Goal: Task Accomplishment & Management: Manage account settings

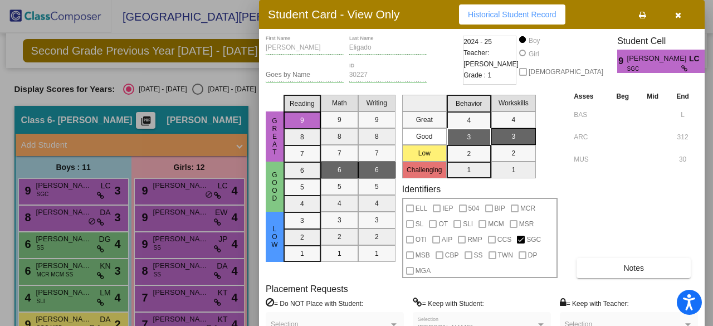
click at [690, 17] on button "button" at bounding box center [678, 14] width 36 height 20
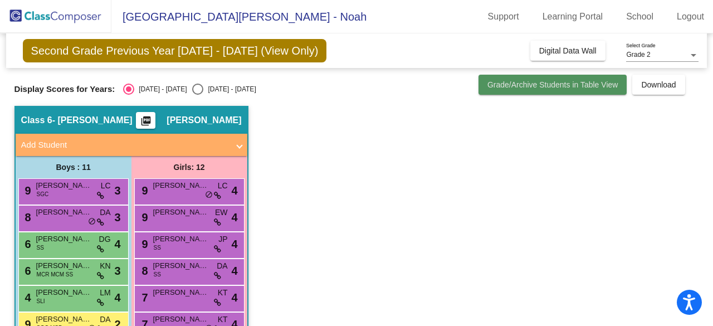
click at [545, 87] on span "Grade/Archive Students in Table View" at bounding box center [553, 84] width 131 height 9
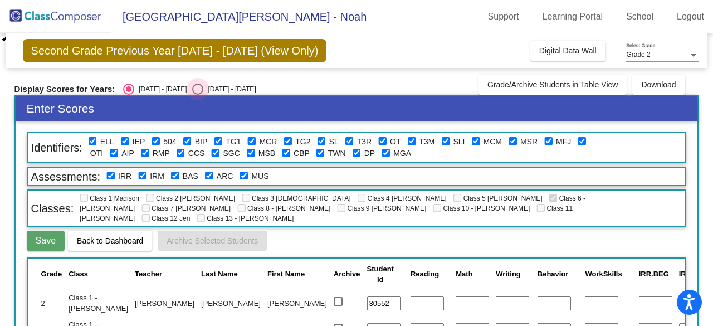
click at [192, 93] on div "Select an option" at bounding box center [197, 89] width 11 height 11
click at [197, 95] on input "[DATE] - [DATE]" at bounding box center [197, 95] width 1 height 1
radio input "true"
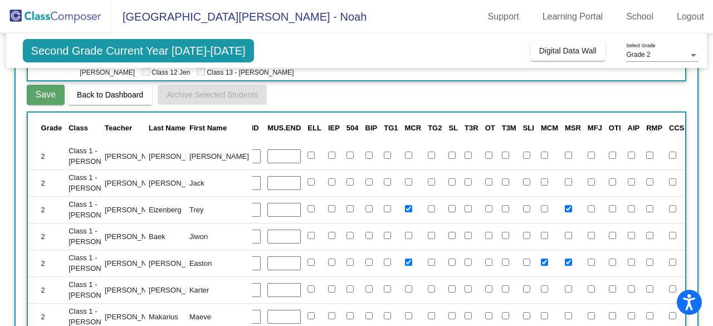
scroll to position [296, 934]
click at [565, 124] on span "MSR" at bounding box center [573, 128] width 16 height 8
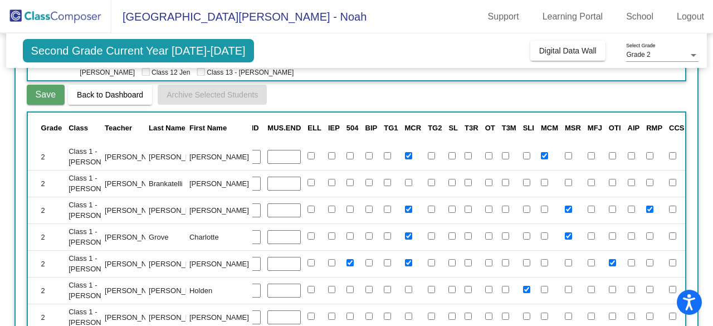
scroll to position [2, 935]
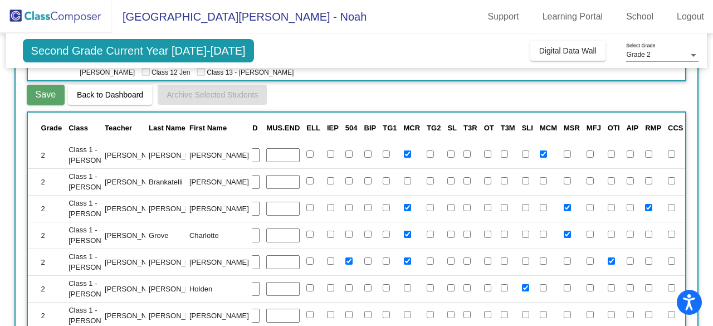
click at [115, 90] on span "Back to Dashboard" at bounding box center [110, 94] width 66 height 9
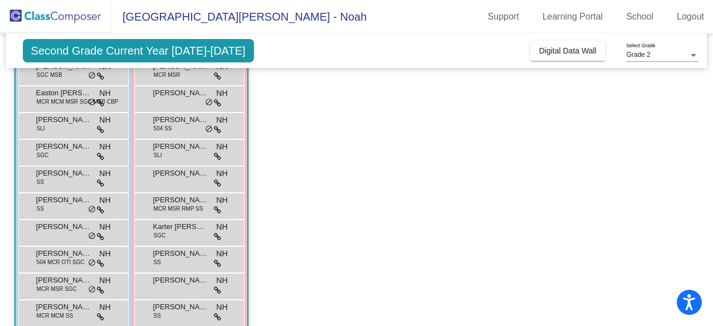
scroll to position [157, 0]
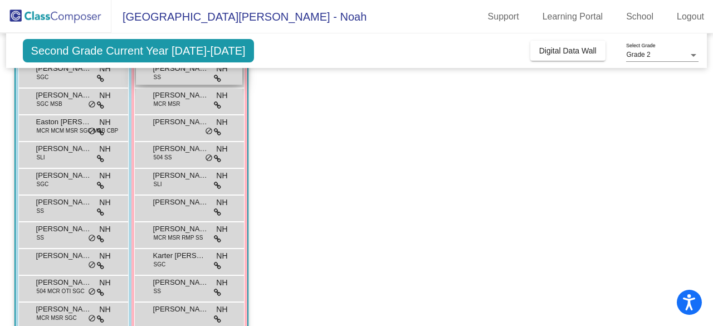
scroll to position [119, 0]
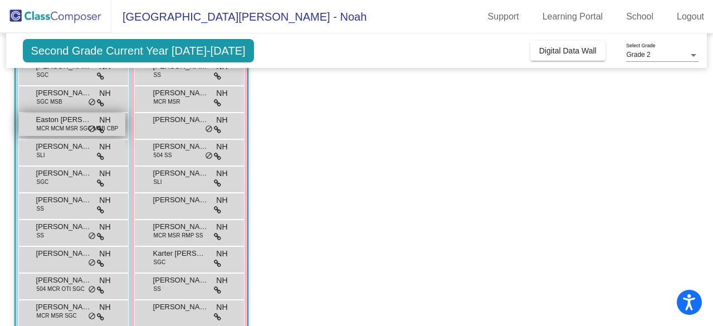
click at [36, 114] on span "Easton [PERSON_NAME]" at bounding box center [64, 119] width 56 height 11
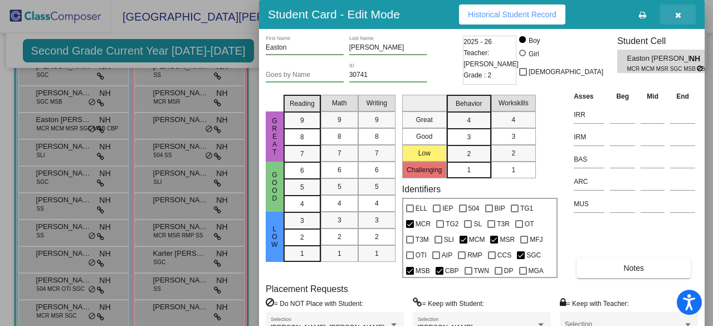
click at [683, 11] on button "button" at bounding box center [678, 14] width 36 height 20
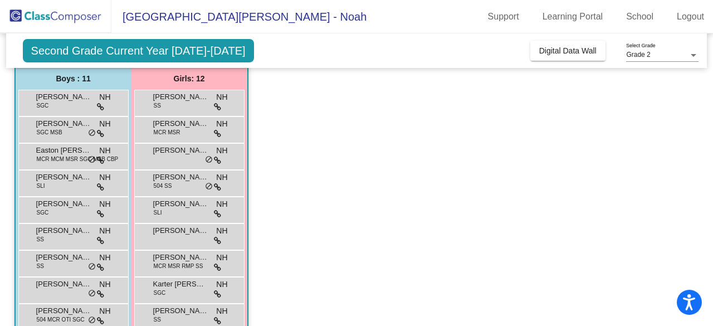
scroll to position [88, 0]
drag, startPoint x: 192, startPoint y: 190, endPoint x: 437, endPoint y: 176, distance: 245.6
click at [437, 176] on app-classroom "Class 6 - Harper picture_as_pdf Noah Harper Add Student First Name Last Name St…" at bounding box center [356, 223] width 685 height 411
click at [61, 160] on span "MCR MCM MSR SGC MSB CBP" at bounding box center [78, 159] width 82 height 8
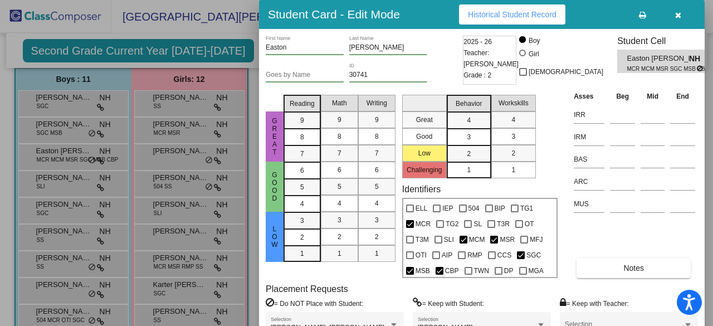
click at [155, 222] on div at bounding box center [356, 163] width 713 height 326
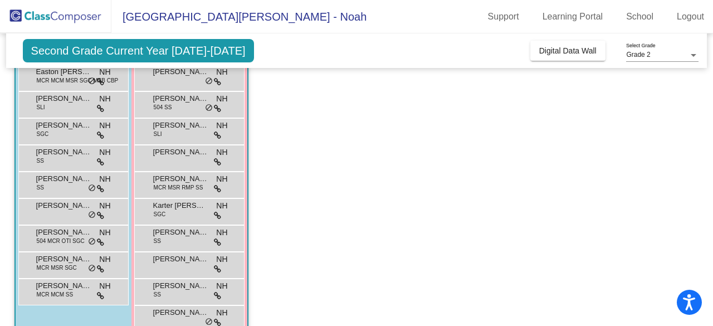
scroll to position [169, 0]
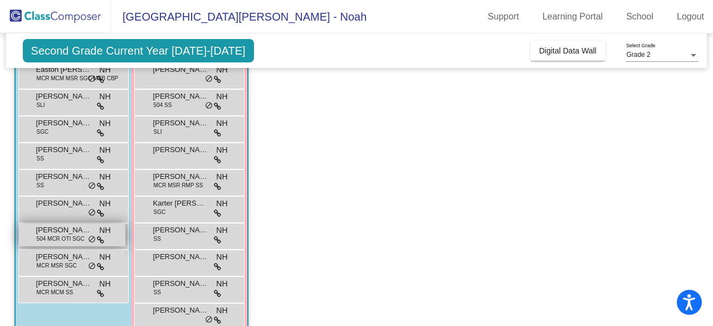
click at [38, 241] on span "504 MCR OTI SGC" at bounding box center [61, 239] width 48 height 8
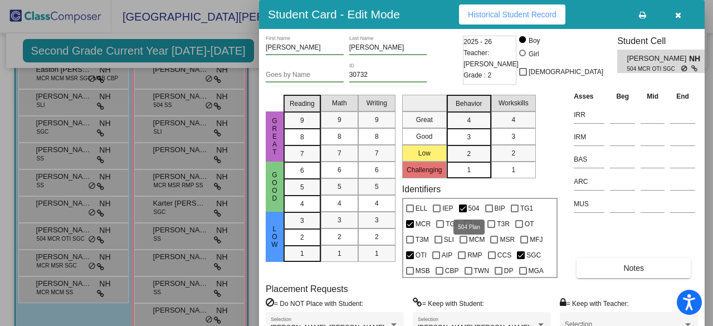
click at [470, 205] on span "504" at bounding box center [474, 208] width 11 height 13
click at [463, 212] on input "504" at bounding box center [463, 212] width 1 height 1
click at [463, 210] on div at bounding box center [463, 209] width 8 height 8
click at [463, 212] on input "504" at bounding box center [463, 212] width 1 height 1
click at [483, 209] on div "BIP" at bounding box center [496, 207] width 26 height 16
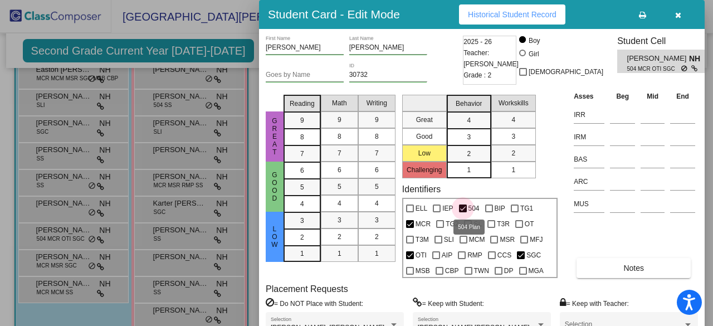
click at [477, 206] on span "504" at bounding box center [474, 208] width 11 height 13
click at [463, 212] on input "504" at bounding box center [463, 212] width 1 height 1
click at [477, 206] on span "504" at bounding box center [474, 208] width 11 height 13
click at [463, 212] on input "504" at bounding box center [463, 212] width 1 height 1
checkbox input "true"
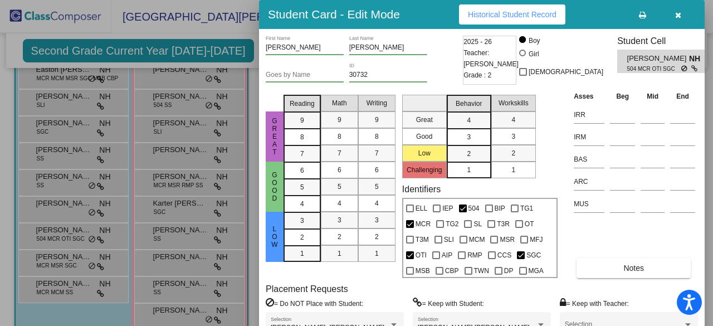
click at [242, 59] on div at bounding box center [356, 163] width 713 height 326
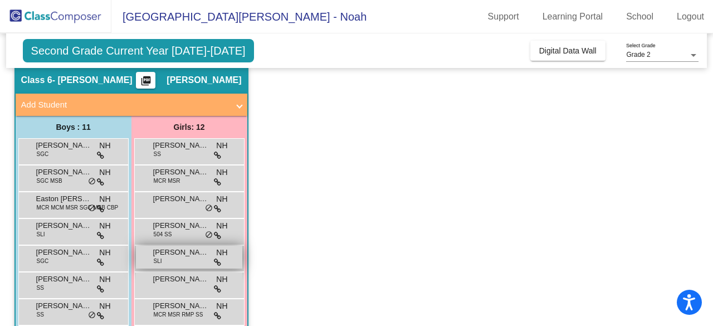
scroll to position [0, 0]
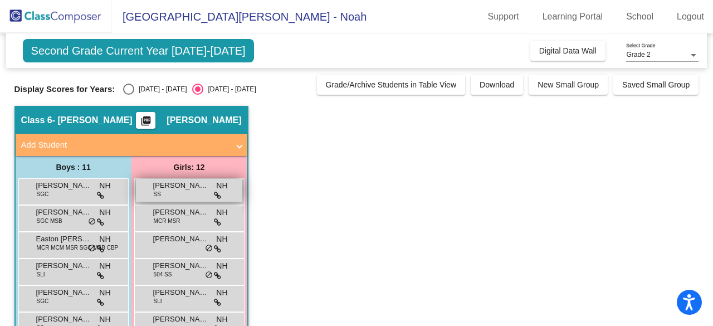
click at [168, 195] on div "Anna Caution SS NH lock do_not_disturb_alt" at bounding box center [189, 190] width 106 height 23
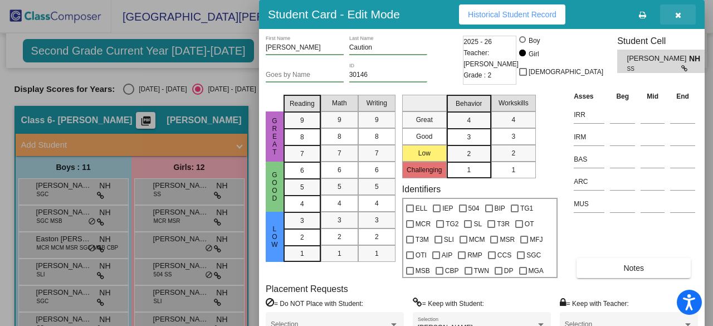
click at [674, 15] on button "button" at bounding box center [678, 14] width 36 height 20
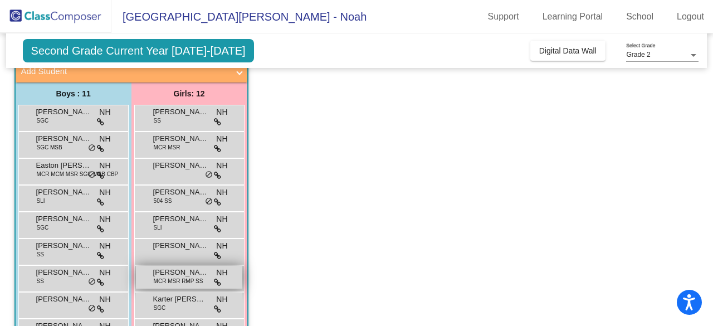
scroll to position [66, 0]
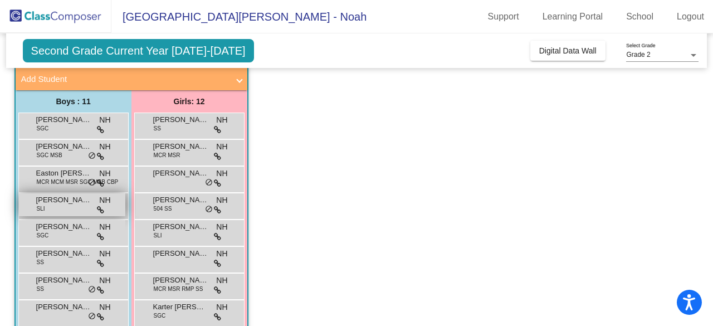
click at [72, 200] on span "[PERSON_NAME] [PERSON_NAME]" at bounding box center [64, 200] width 56 height 11
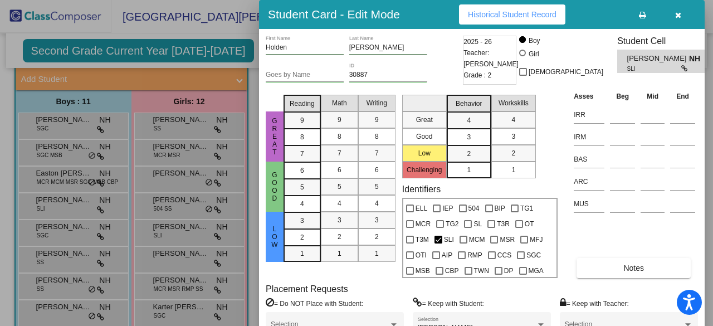
click at [679, 15] on icon "button" at bounding box center [678, 15] width 6 height 8
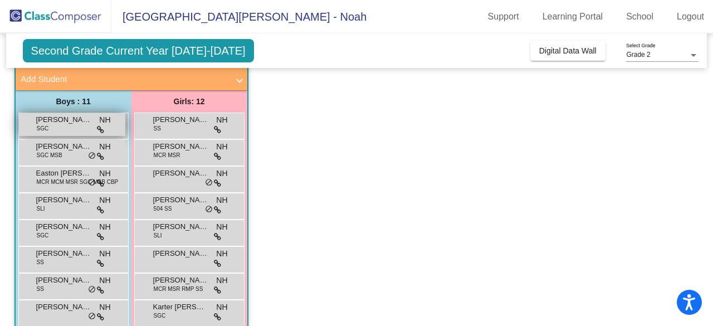
click at [35, 122] on div "Brennen Eligado SGC NH lock do_not_disturb_alt" at bounding box center [72, 124] width 106 height 23
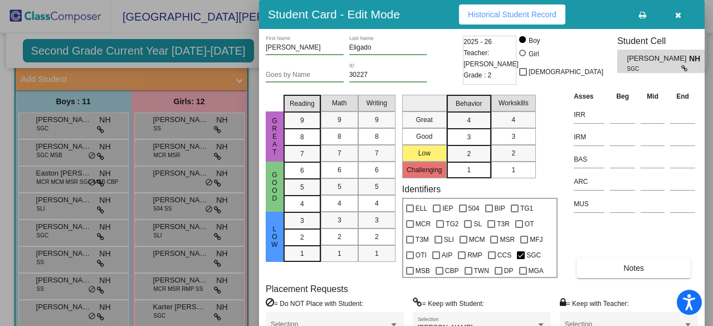
click at [675, 18] on icon "button" at bounding box center [678, 15] width 6 height 8
